Goal: Information Seeking & Learning: Learn about a topic

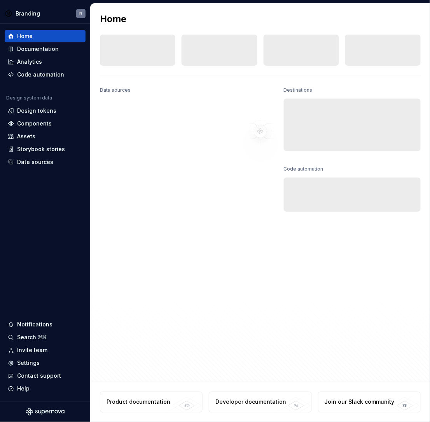
click at [376, 96] on div "Destinations Documentation Collaborate on design system documentation." at bounding box center [352, 118] width 137 height 67
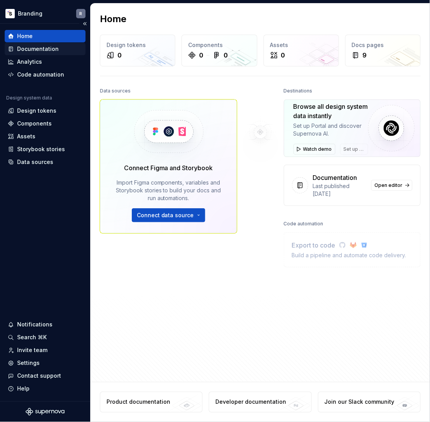
click at [54, 49] on div "Documentation" at bounding box center [38, 49] width 42 height 8
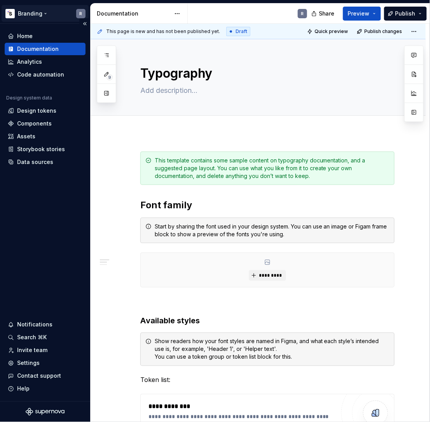
click at [40, 13] on html "Branding R Home Documentation Analytics Code automation Design system data Desi…" at bounding box center [215, 211] width 430 height 422
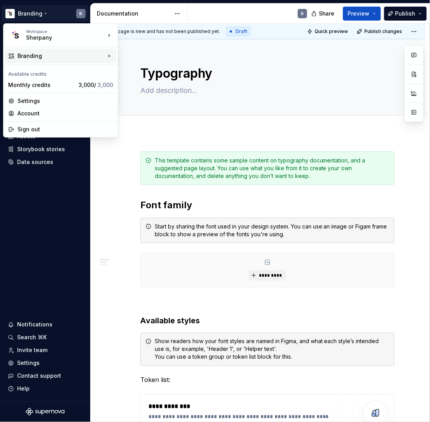
click at [49, 54] on div "Branding" at bounding box center [62, 56] width 88 height 8
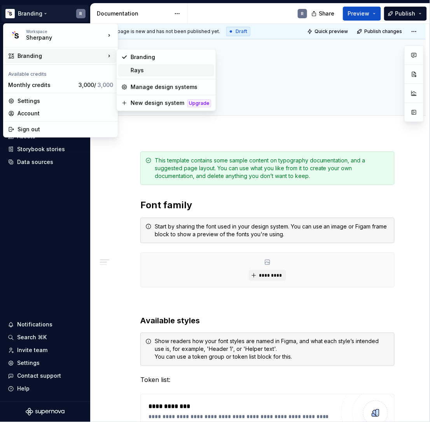
click at [140, 68] on div "Rays" at bounding box center [171, 71] width 81 height 8
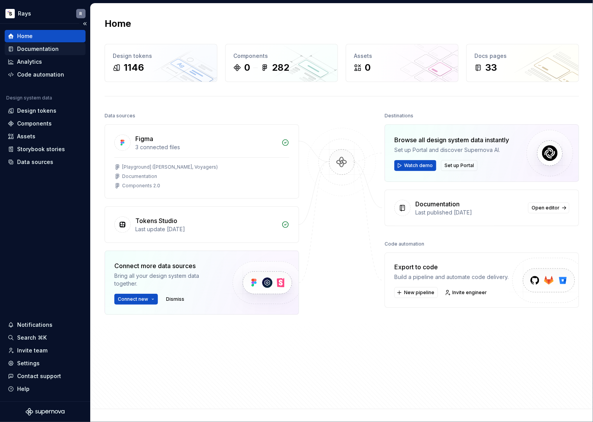
click at [49, 47] on div "Documentation" at bounding box center [38, 49] width 42 height 8
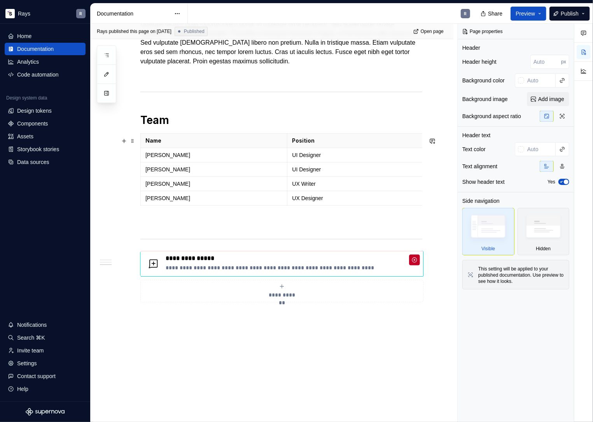
scroll to position [406, 0]
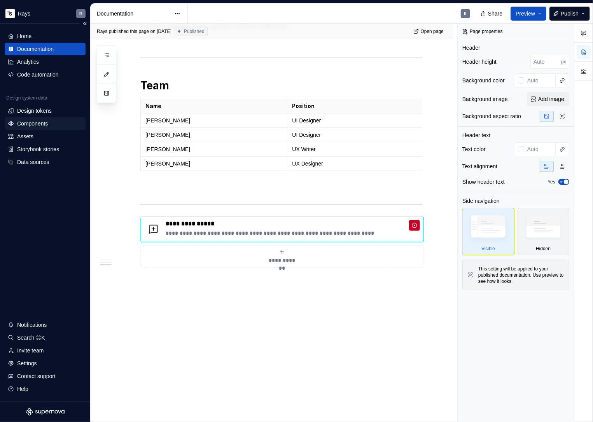
click at [37, 123] on div "Components" at bounding box center [32, 124] width 31 height 8
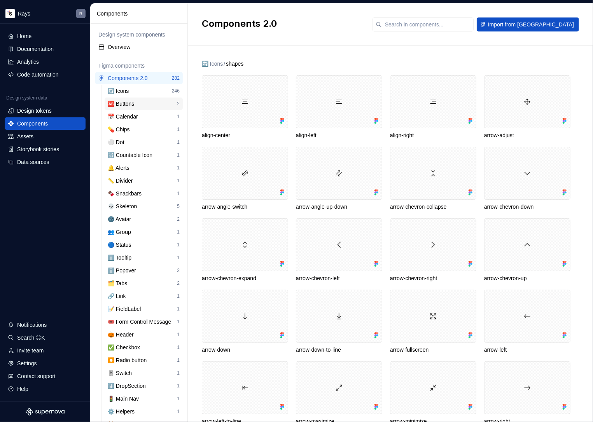
click at [117, 105] on div "🆎 Buttons" at bounding box center [123, 104] width 30 height 8
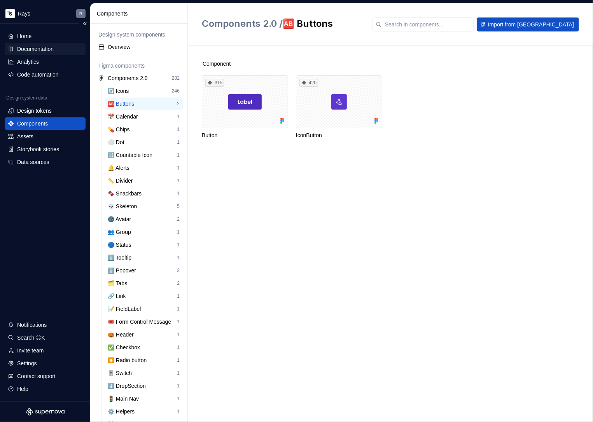
click at [30, 47] on div "Documentation" at bounding box center [35, 49] width 37 height 8
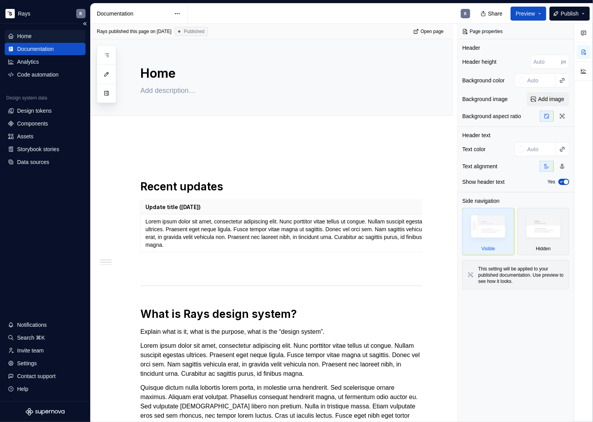
click at [30, 37] on div "Home" at bounding box center [24, 36] width 14 height 8
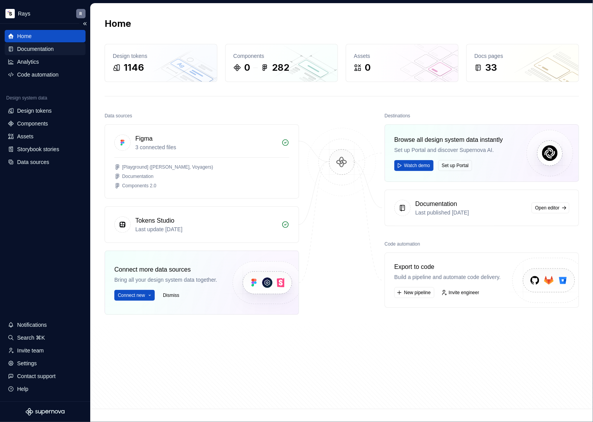
click at [38, 49] on div "Documentation" at bounding box center [35, 49] width 37 height 8
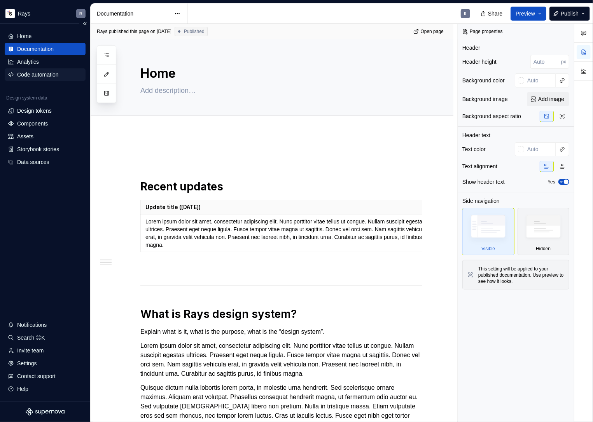
click at [39, 75] on div "Code automation" at bounding box center [38, 75] width 42 height 8
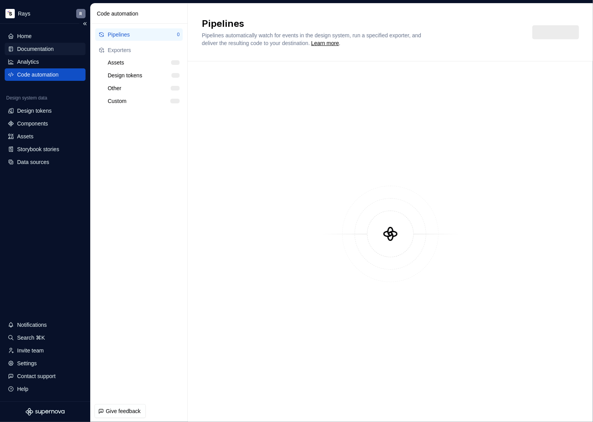
click at [42, 48] on div "Documentation" at bounding box center [35, 49] width 37 height 8
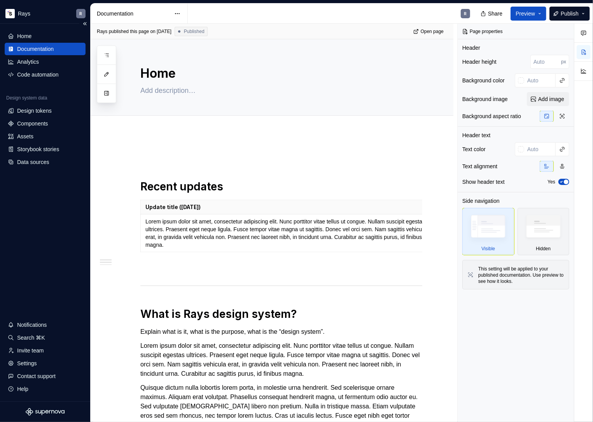
click at [26, 47] on div "Documentation" at bounding box center [35, 49] width 37 height 8
click at [39, 38] on div "Home" at bounding box center [45, 36] width 75 height 8
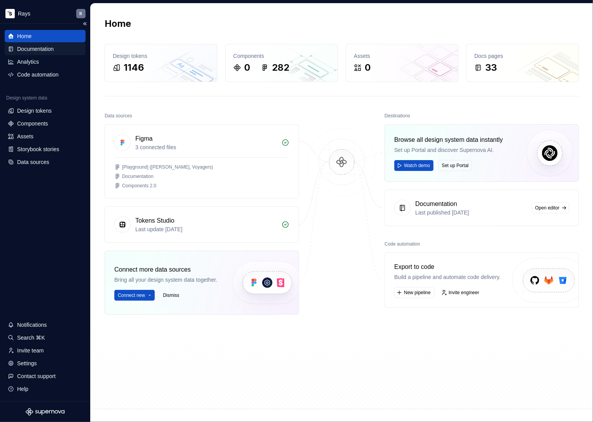
click at [40, 49] on div "Documentation" at bounding box center [35, 49] width 37 height 8
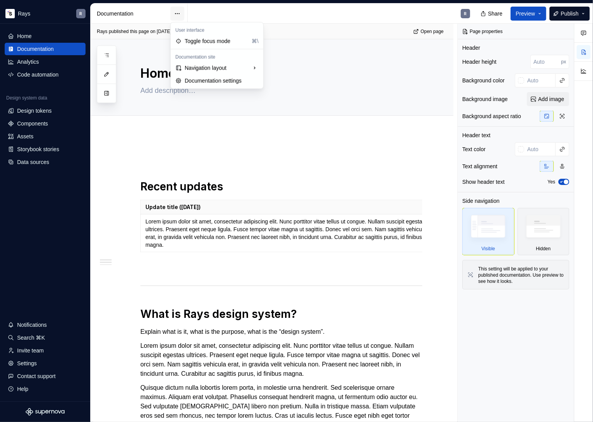
click at [175, 13] on html "Rays R Home Documentation Analytics Code automation Design system data Design t…" at bounding box center [296, 211] width 593 height 422
click at [294, 94] on div "Top and side" at bounding box center [317, 93] width 61 height 8
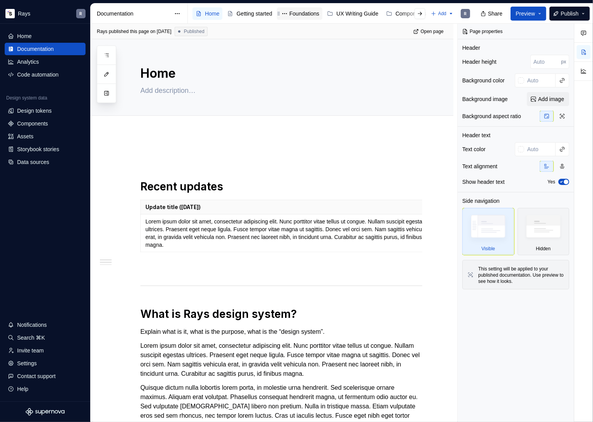
click at [312, 13] on div "Foundations" at bounding box center [304, 14] width 30 height 8
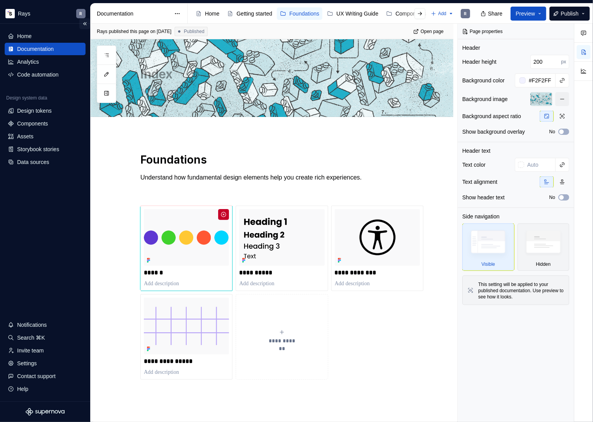
click at [83, 23] on button "Collapse sidebar" at bounding box center [84, 23] width 11 height 11
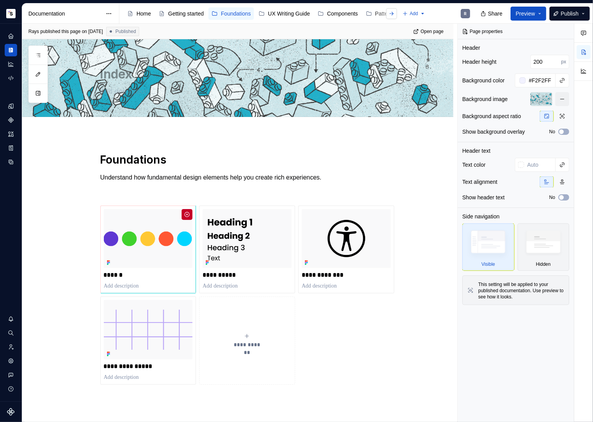
click at [397, 13] on button "button" at bounding box center [391, 13] width 11 height 11
click at [350, 13] on div "Components" at bounding box center [342, 14] width 31 height 8
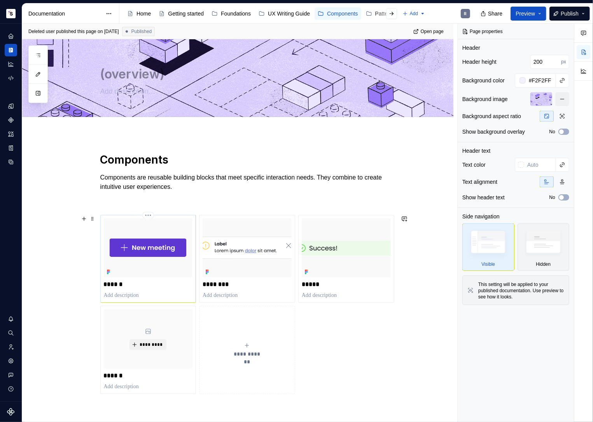
click at [147, 245] on img at bounding box center [148, 248] width 89 height 59
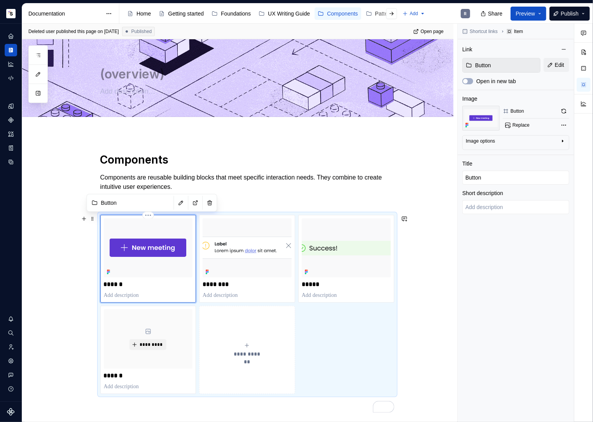
click at [147, 245] on img "To enrich screen reader interactions, please activate Accessibility in Grammarl…" at bounding box center [148, 248] width 89 height 59
click at [83, 246] on div "**********" at bounding box center [237, 341] width 431 height 415
click at [149, 286] on p "******" at bounding box center [148, 285] width 89 height 8
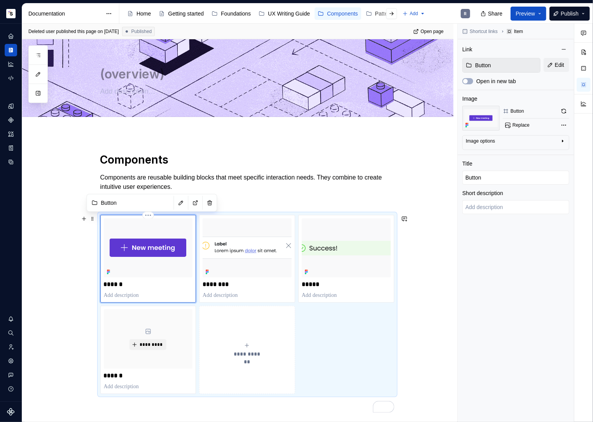
click at [147, 299] on p "To enrich screen reader interactions, please activate Accessibility in Grammarl…" at bounding box center [148, 296] width 89 height 8
click at [90, 265] on div "**********" at bounding box center [237, 341] width 431 height 415
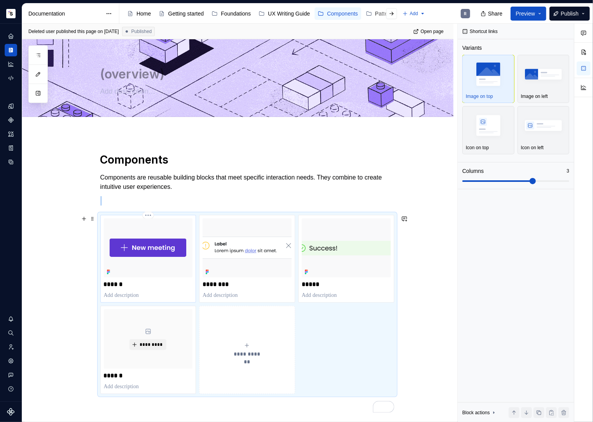
click at [166, 227] on img "To enrich screen reader interactions, please activate Accessibility in Grammarl…" at bounding box center [148, 248] width 89 height 59
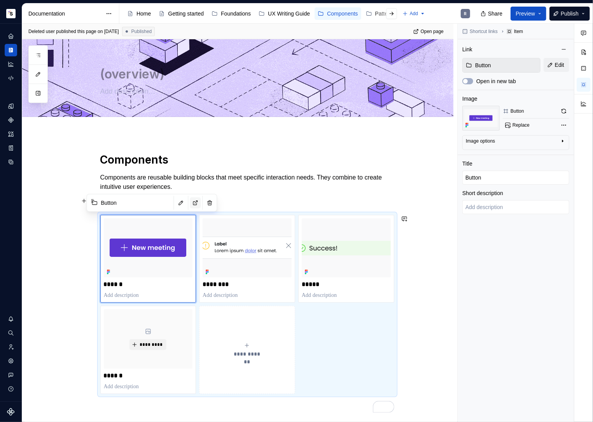
click at [190, 203] on button "button" at bounding box center [195, 203] width 11 height 11
type textarea "*"
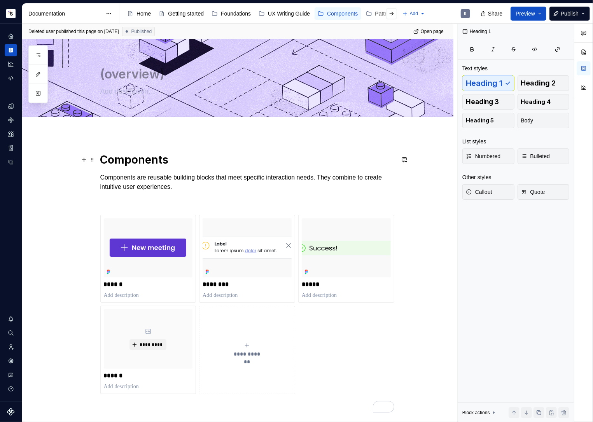
click at [361, 155] on h1 "Components" at bounding box center [247, 160] width 294 height 14
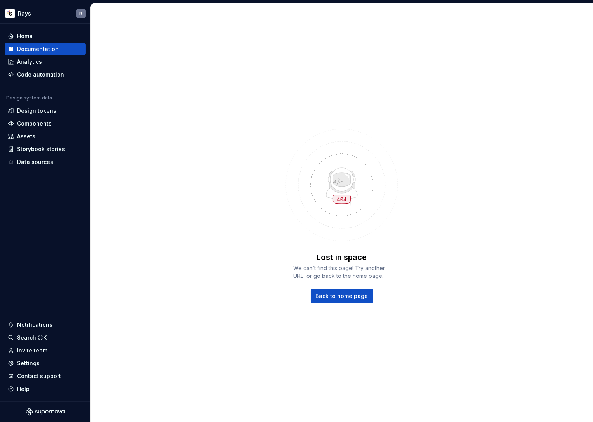
click at [184, 173] on div "Lost in space We can’t find this page! Try another URL, or go back to the home …" at bounding box center [342, 213] width 503 height 419
